Goal: Information Seeking & Learning: Find specific fact

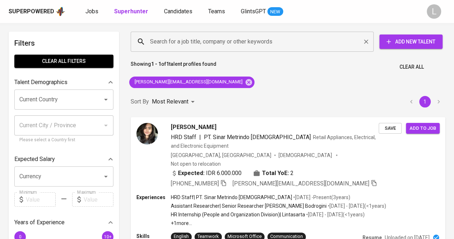
click at [245, 50] on div "Search for a job title, company or other keywords" at bounding box center [252, 42] width 243 height 20
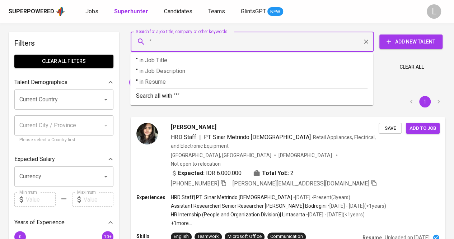
paste input "[PERSON_NAME]"
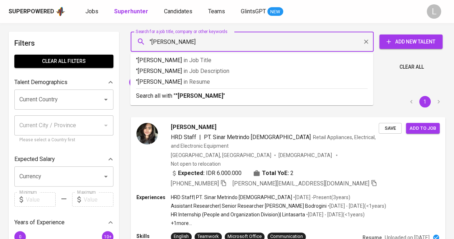
type input ""[PERSON_NAME]""
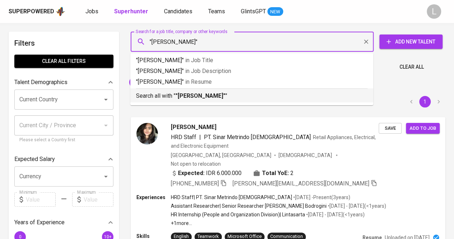
click at [225, 96] on b ""[PERSON_NAME]"" at bounding box center [200, 95] width 50 height 7
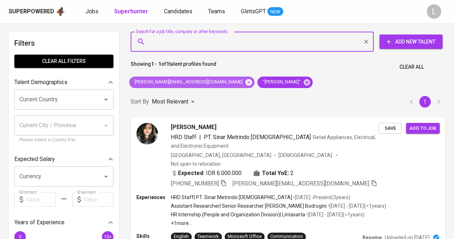
click at [245, 80] on icon at bounding box center [248, 82] width 6 height 6
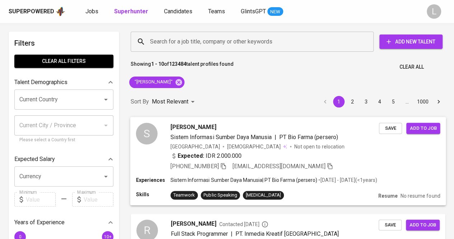
click at [203, 124] on span "[PERSON_NAME]" at bounding box center [193, 126] width 46 height 9
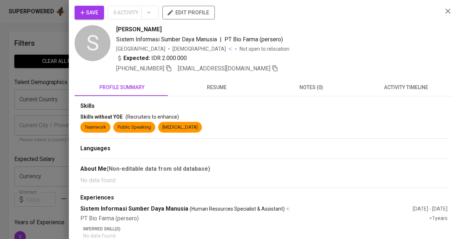
click at [202, 84] on span "resume" at bounding box center [217, 87] width 86 height 9
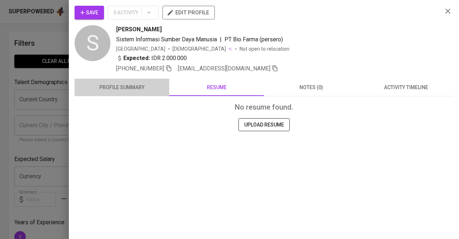
click at [138, 85] on span "profile summary" at bounding box center [122, 87] width 86 height 9
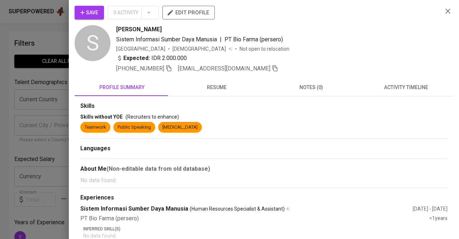
drag, startPoint x: 166, startPoint y: 34, endPoint x: 215, endPoint y: 27, distance: 49.3
click at [215, 27] on div "S Syanandra [PERSON_NAME] Sistem Informasi Sumber Daya Manusia | PT Bio Farma (…" at bounding box center [256, 49] width 362 height 48
copy span "[PERSON_NAME]"
